Goal: Information Seeking & Learning: Learn about a topic

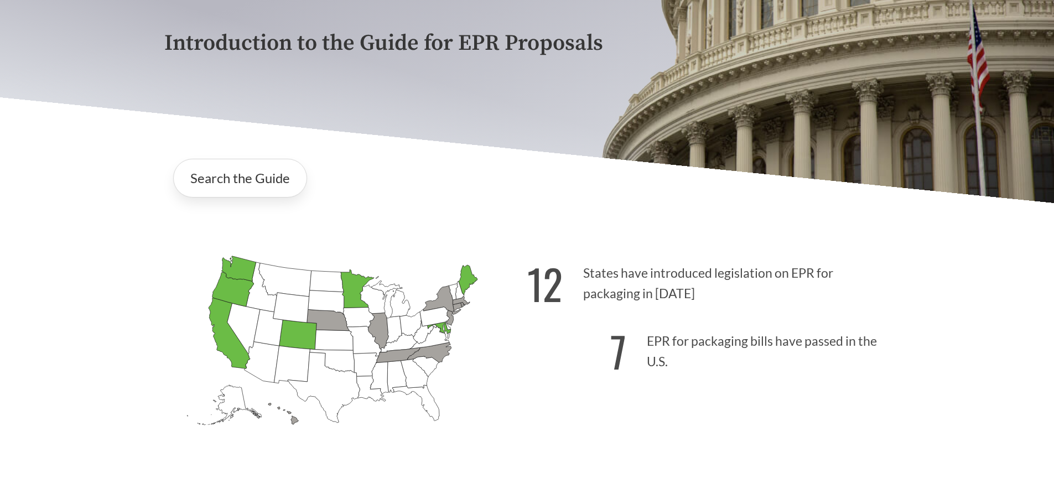
scroll to position [174, 0]
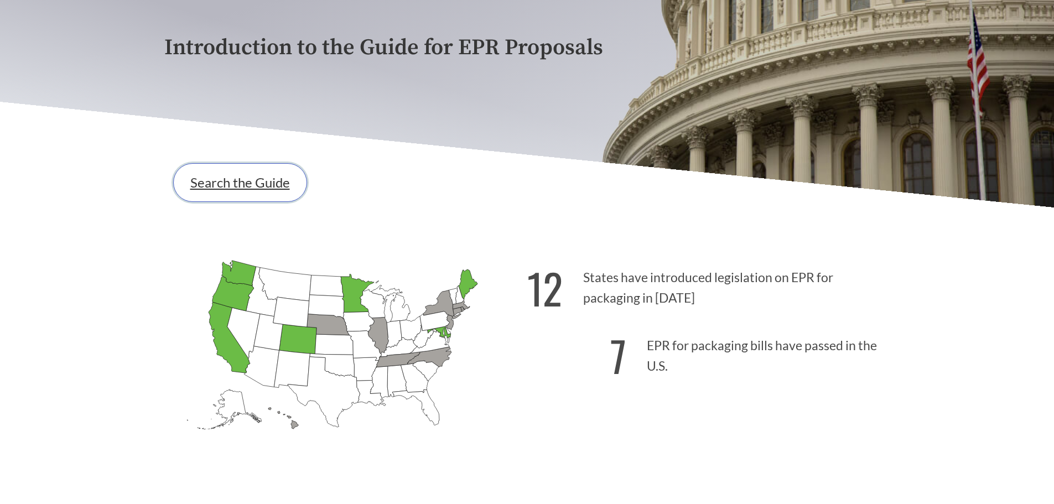
click at [245, 182] on link "Search the Guide" at bounding box center [240, 182] width 134 height 39
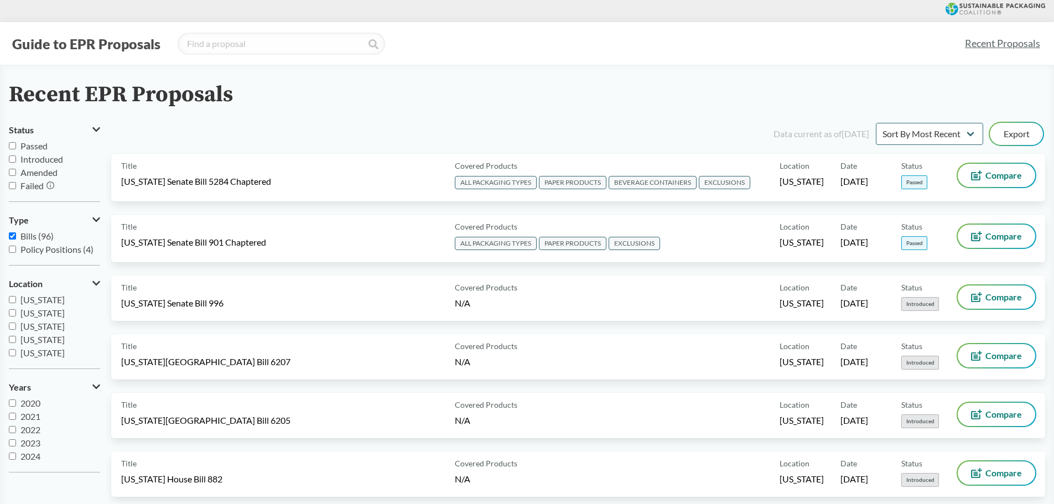
click at [245, 182] on span "[US_STATE] Senate Bill 5284 Chaptered" at bounding box center [196, 181] width 150 height 12
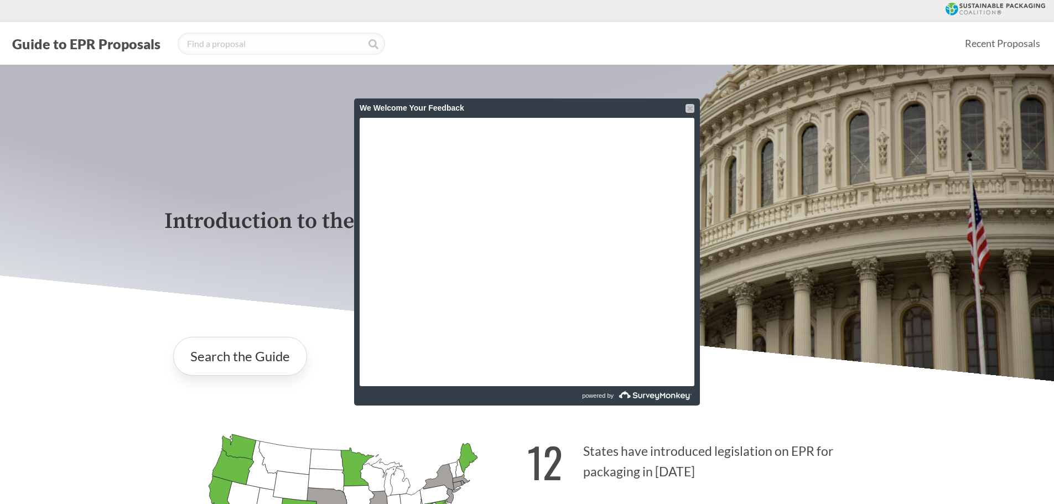
click at [690, 106] on div at bounding box center [690, 108] width 9 height 9
